Goal: Task Accomplishment & Management: Use online tool/utility

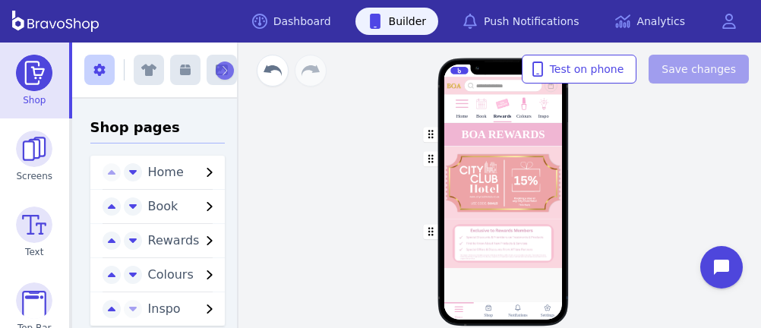
click at [483, 201] on div "button" at bounding box center [502, 182] width 118 height 73
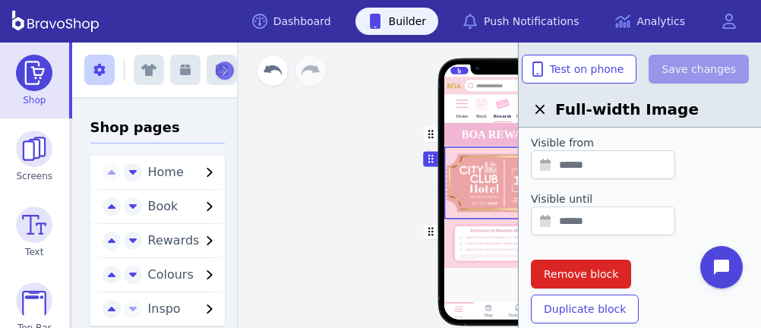
scroll to position [587, 0]
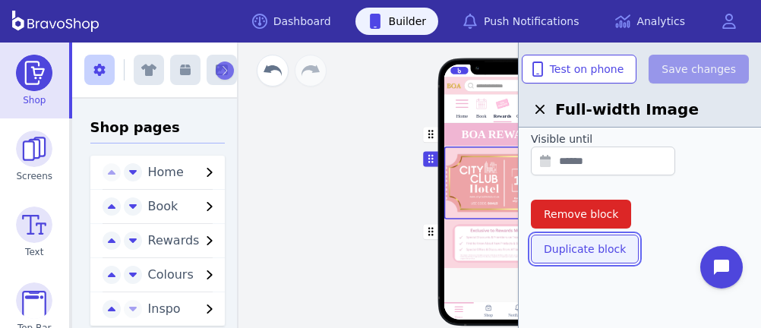
click at [582, 245] on span "Duplicate block" at bounding box center [584, 248] width 82 height 15
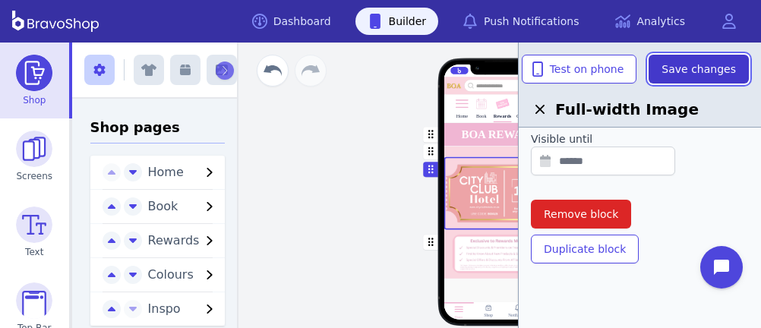
click at [714, 75] on span "Save changes" at bounding box center [698, 68] width 74 height 15
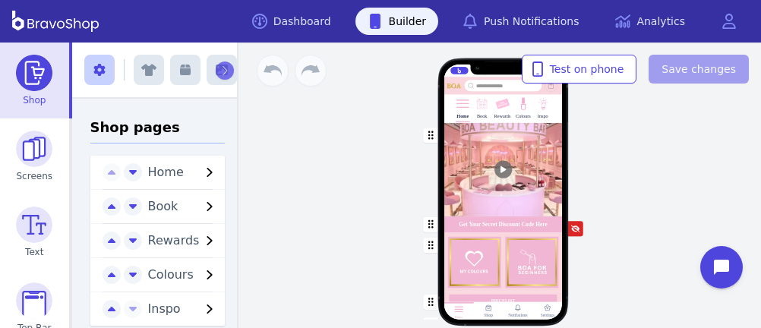
click at [498, 109] on img at bounding box center [502, 104] width 14 height 14
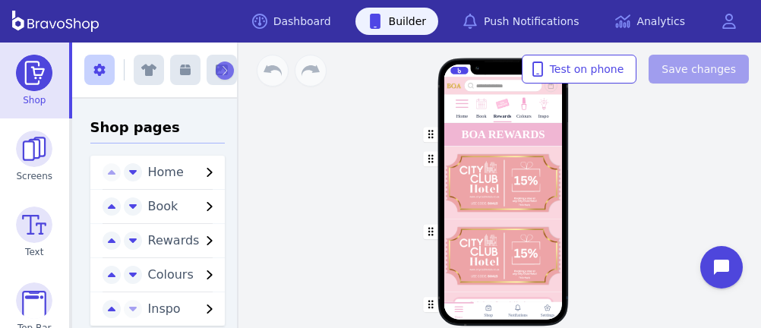
click at [487, 249] on div "button" at bounding box center [502, 255] width 118 height 73
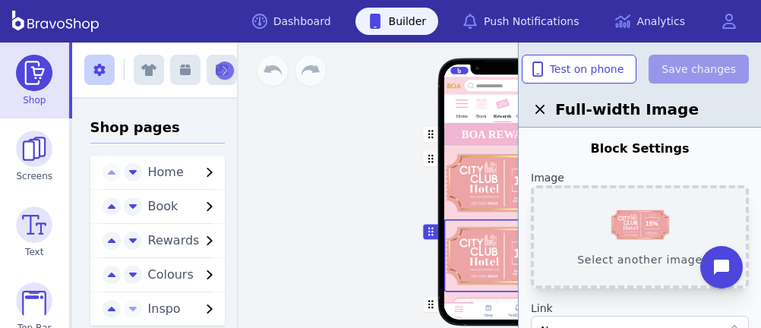
click at [622, 230] on button "Select another image" at bounding box center [640, 236] width 218 height 103
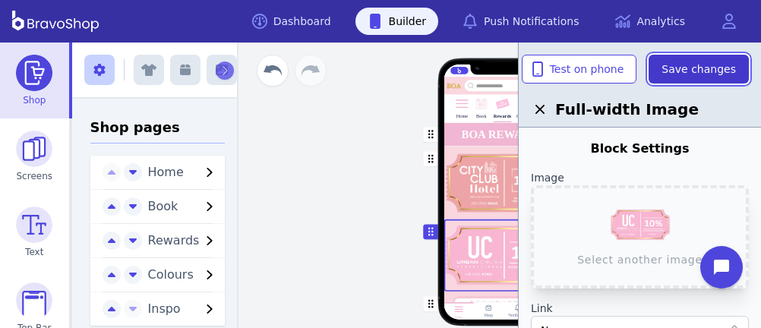
click at [692, 61] on span "Save changes" at bounding box center [698, 68] width 74 height 15
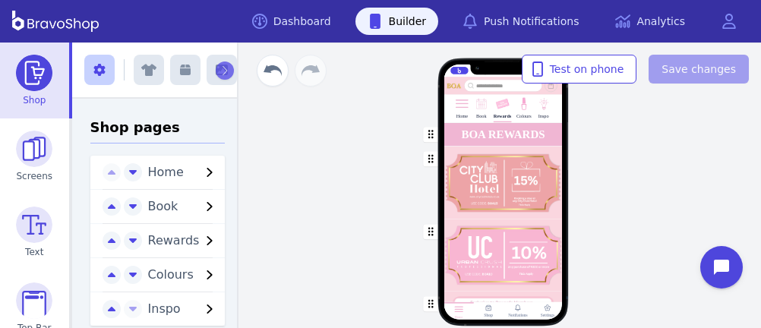
click at [317, 230] on div "Home Book Rewards Colours Inspo BOA REWARDS Drag a block here to get started Ho…" at bounding box center [502, 185] width 516 height 285
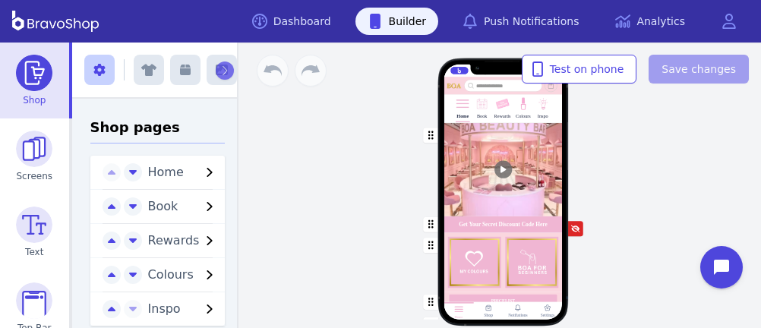
click at [498, 109] on img at bounding box center [502, 104] width 14 height 14
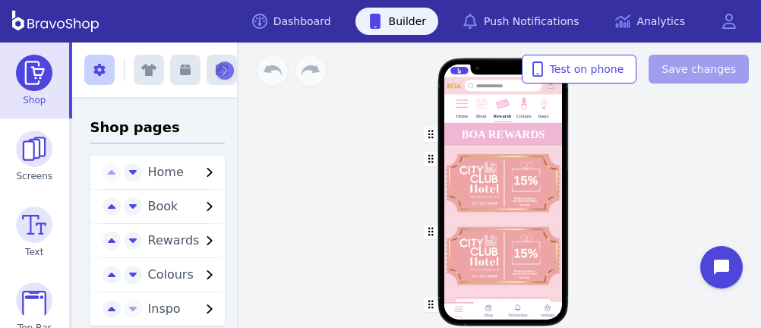
click at [487, 249] on div "button" at bounding box center [502, 255] width 118 height 73
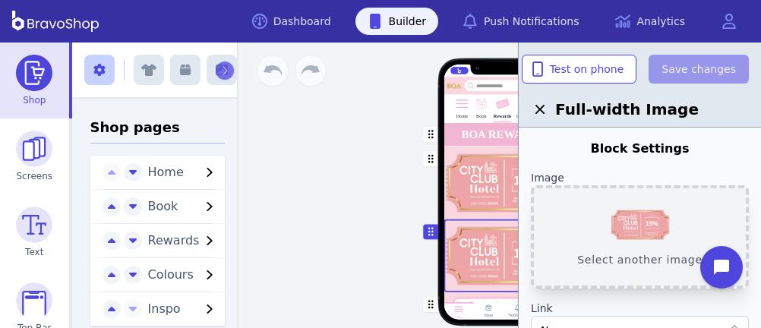
click at [622, 230] on button "Select another image" at bounding box center [640, 236] width 218 height 103
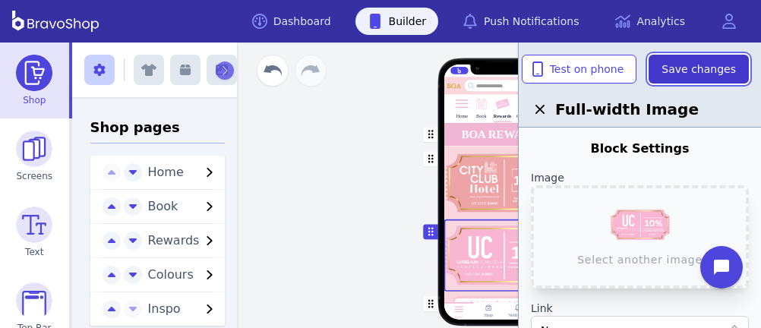
click at [692, 61] on span "Save changes" at bounding box center [698, 68] width 74 height 15
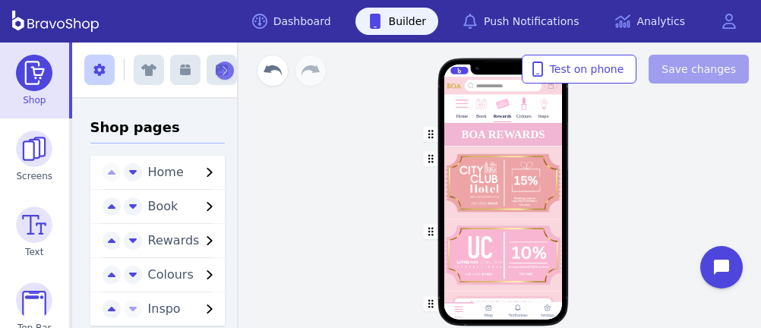
click at [317, 230] on div "Home Book Rewards Colours Inspo BOA REWARDS Drag a block here to get started Ho…" at bounding box center [502, 185] width 516 height 285
